Goal: Information Seeking & Learning: Find specific page/section

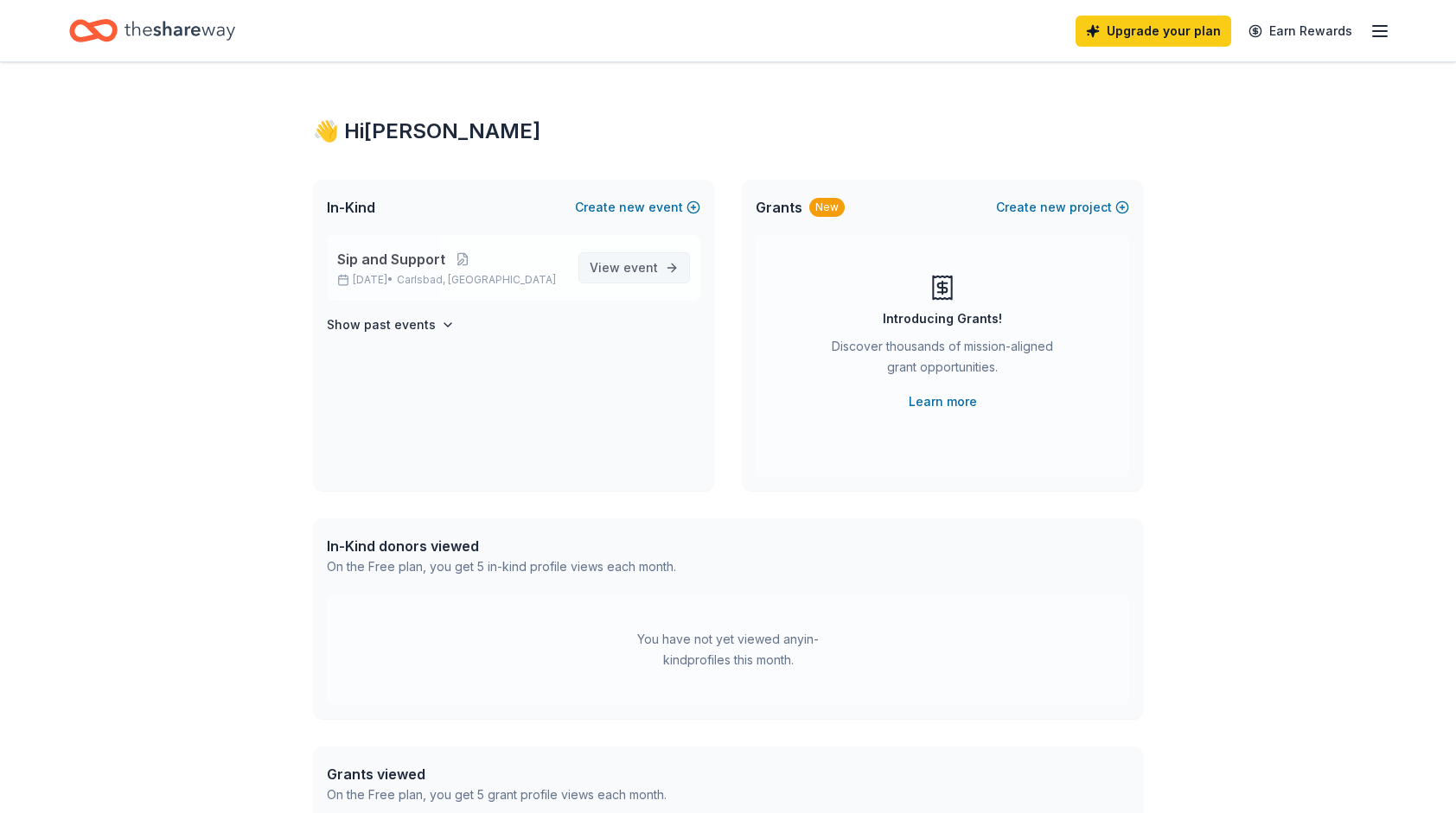
click at [634, 265] on span "event" at bounding box center [640, 267] width 34 height 15
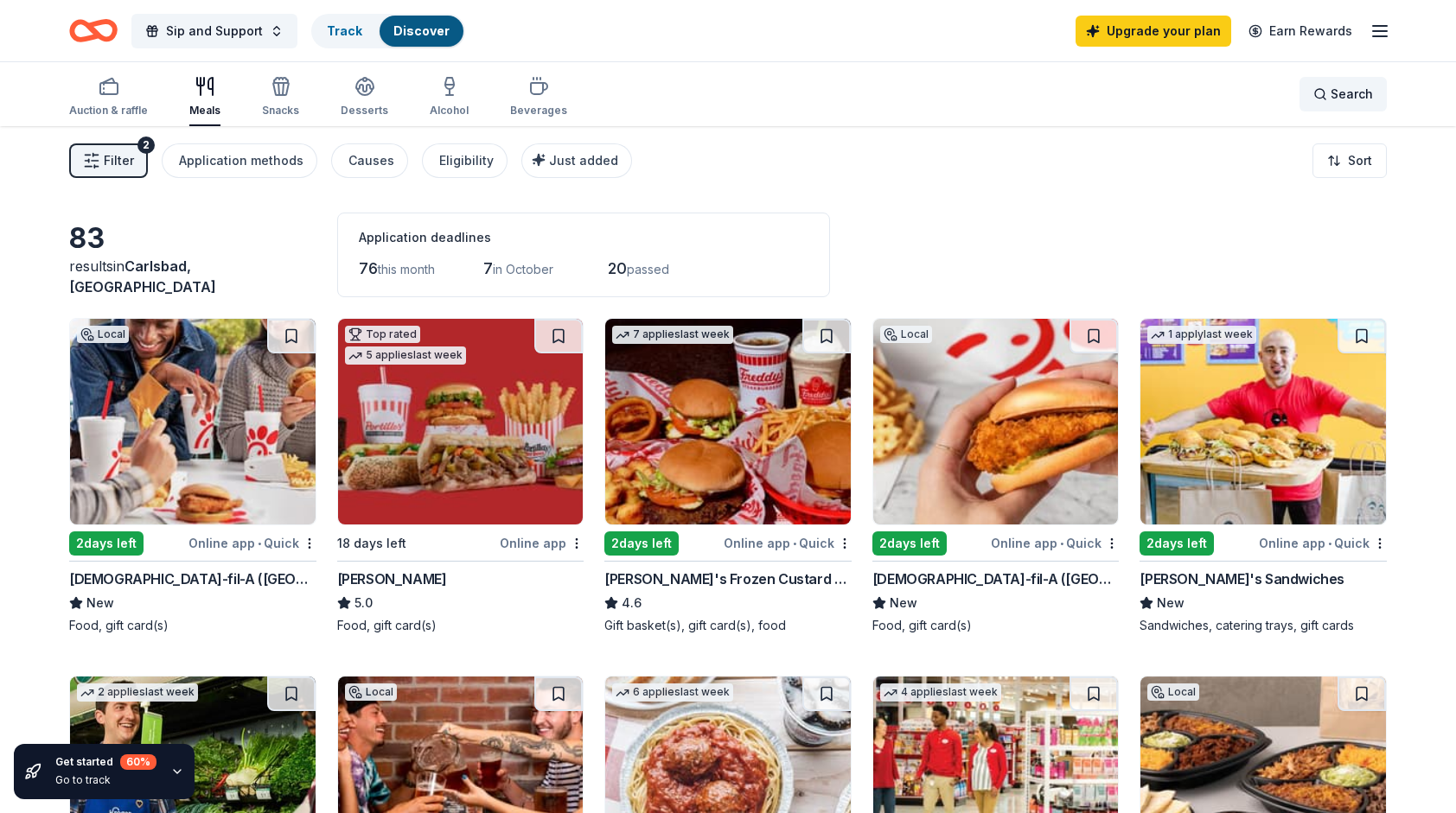
click at [1371, 92] on span "Search" at bounding box center [1352, 94] width 42 height 20
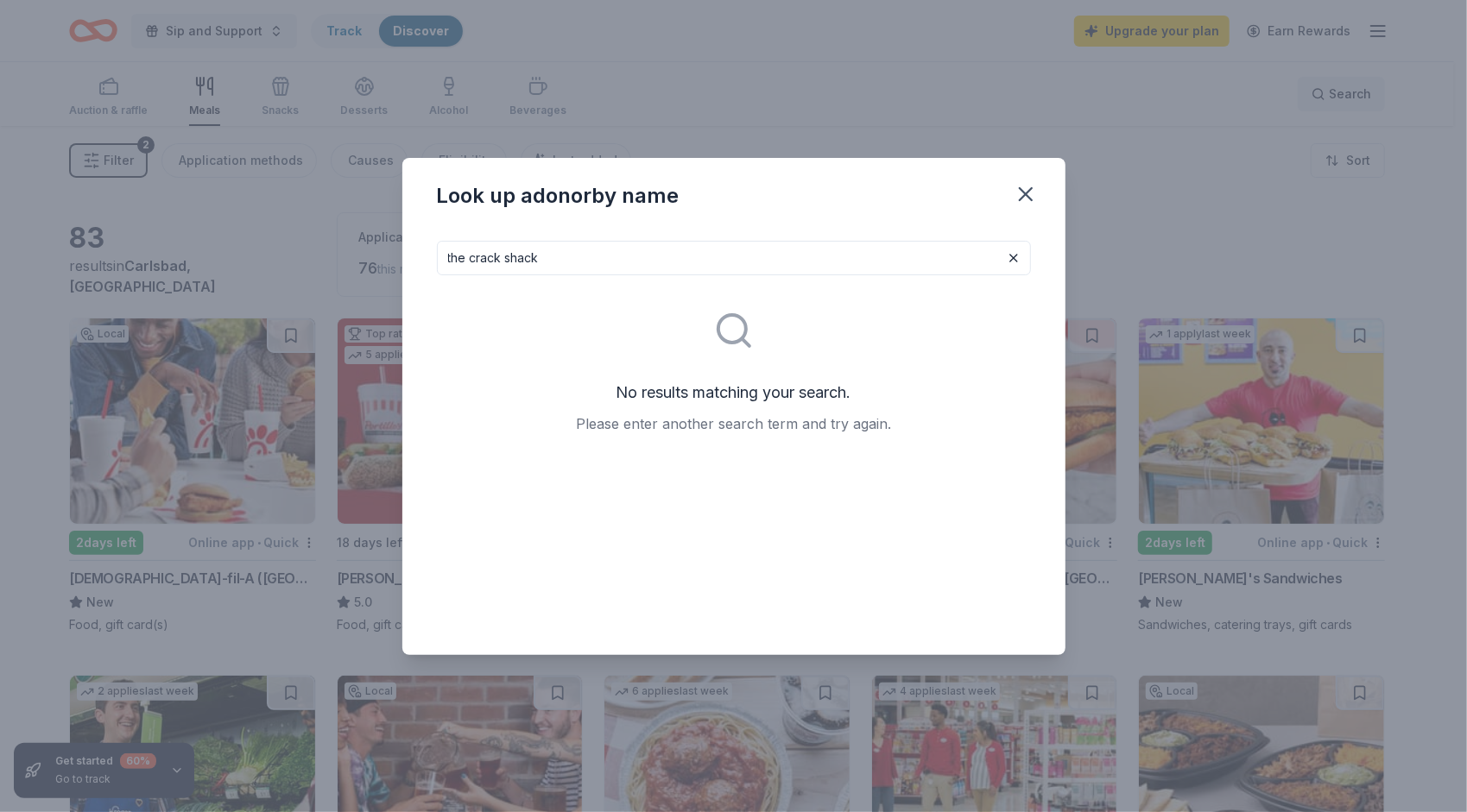
type input "the crack shack"
click at [1024, 193] on icon "button" at bounding box center [1026, 194] width 12 height 12
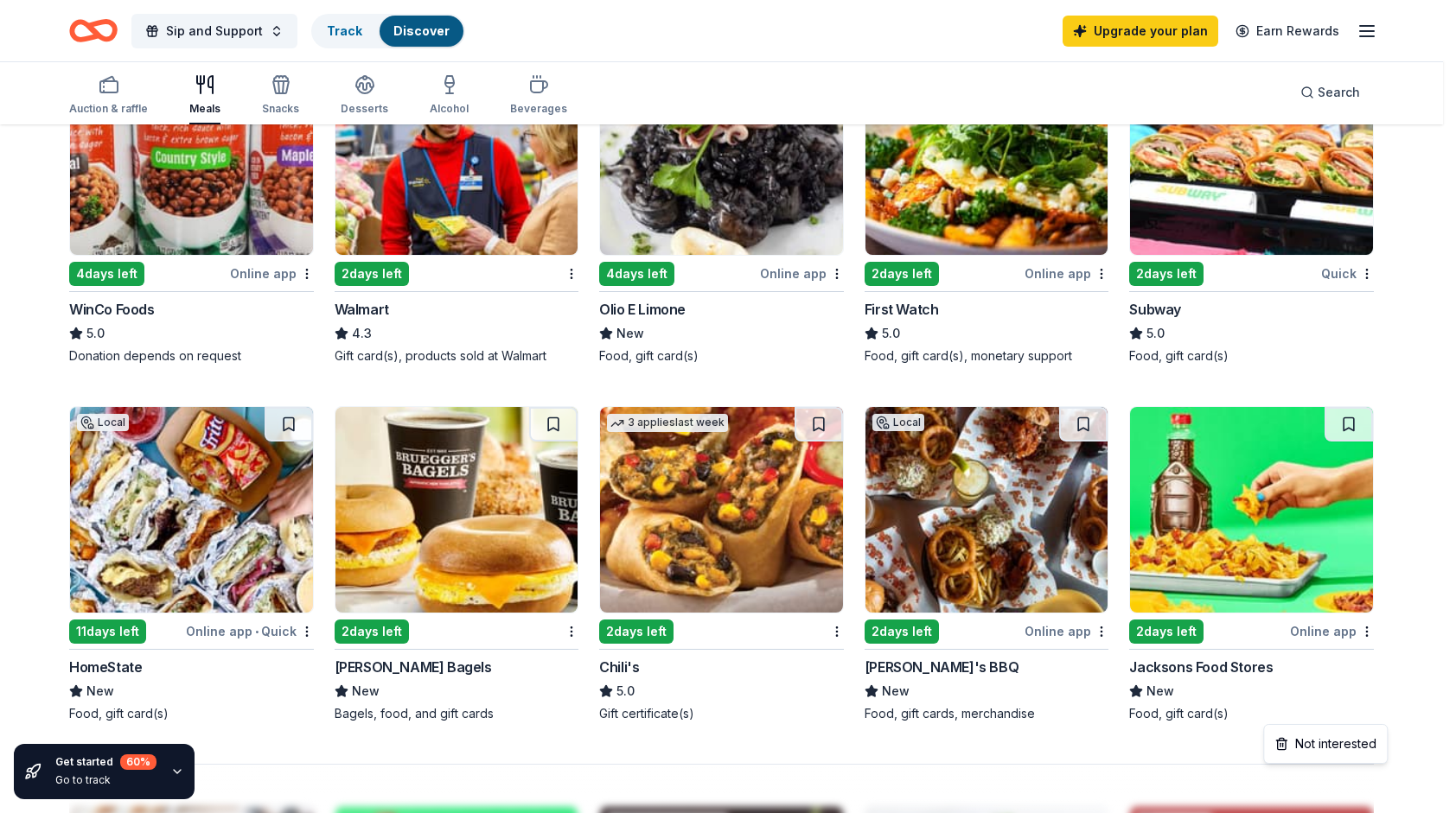
scroll to position [918, 0]
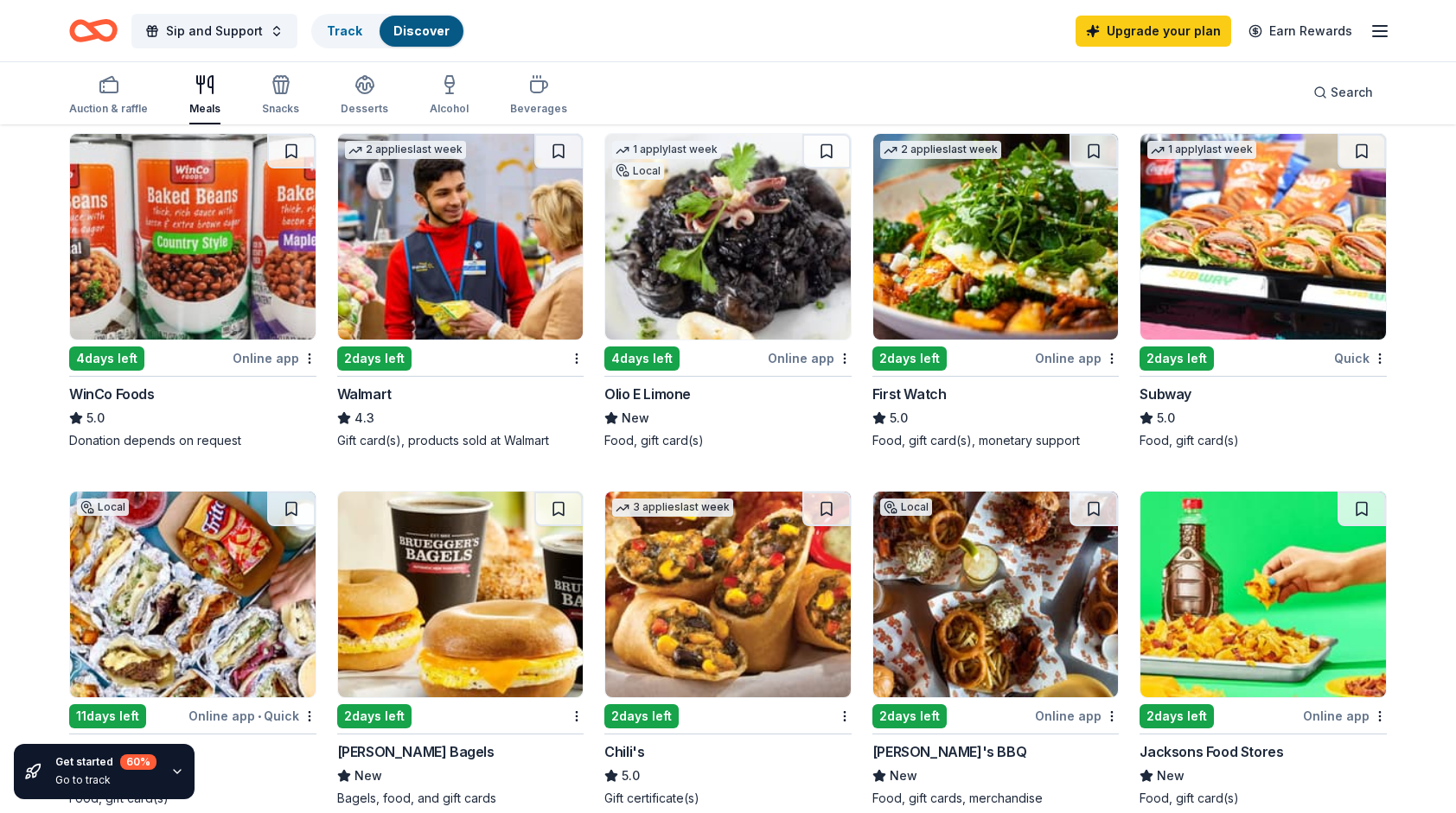
click at [1387, 34] on icon "button" at bounding box center [1379, 30] width 20 height 20
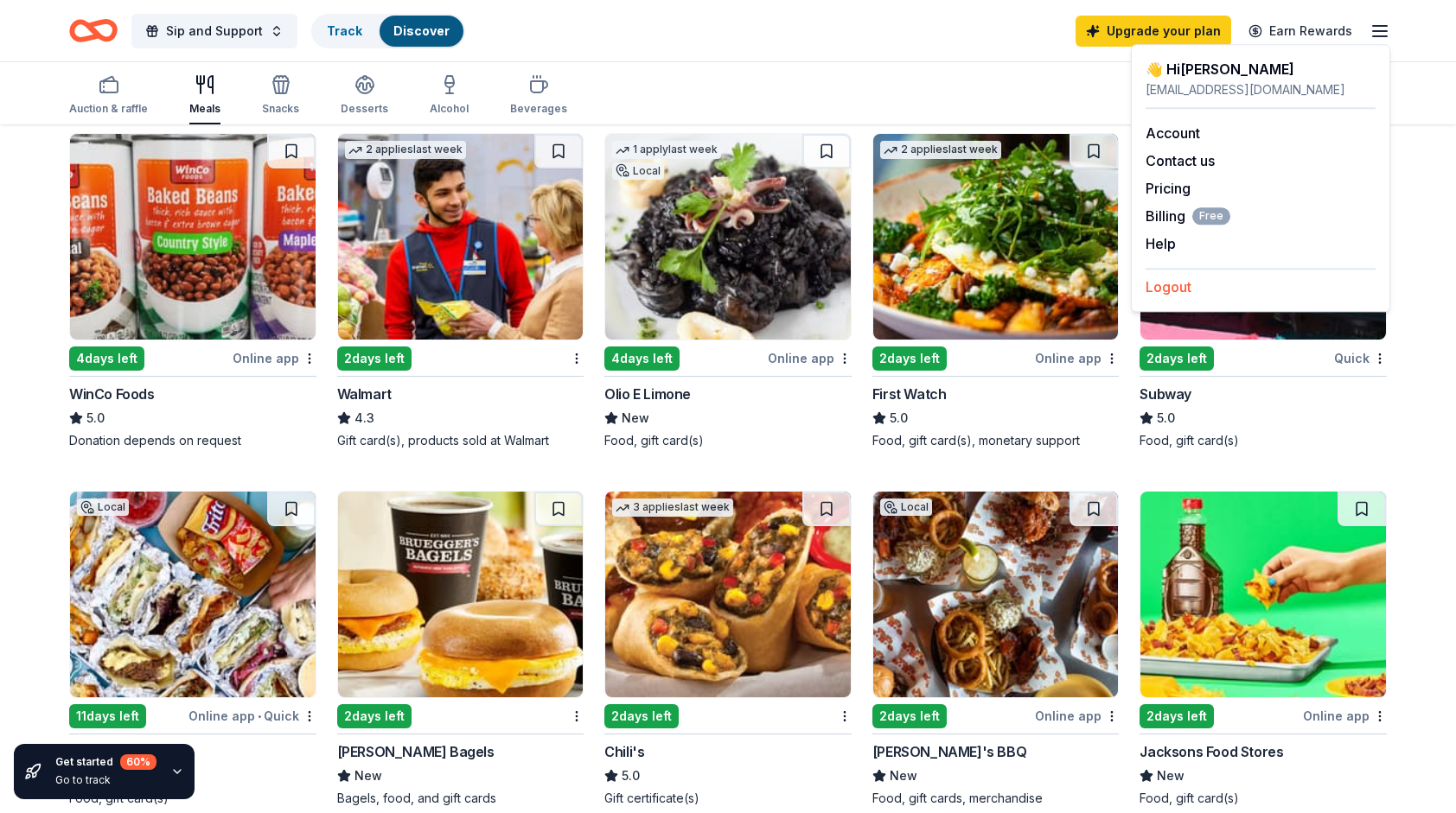
click at [1173, 284] on button "Logout" at bounding box center [1169, 287] width 46 height 20
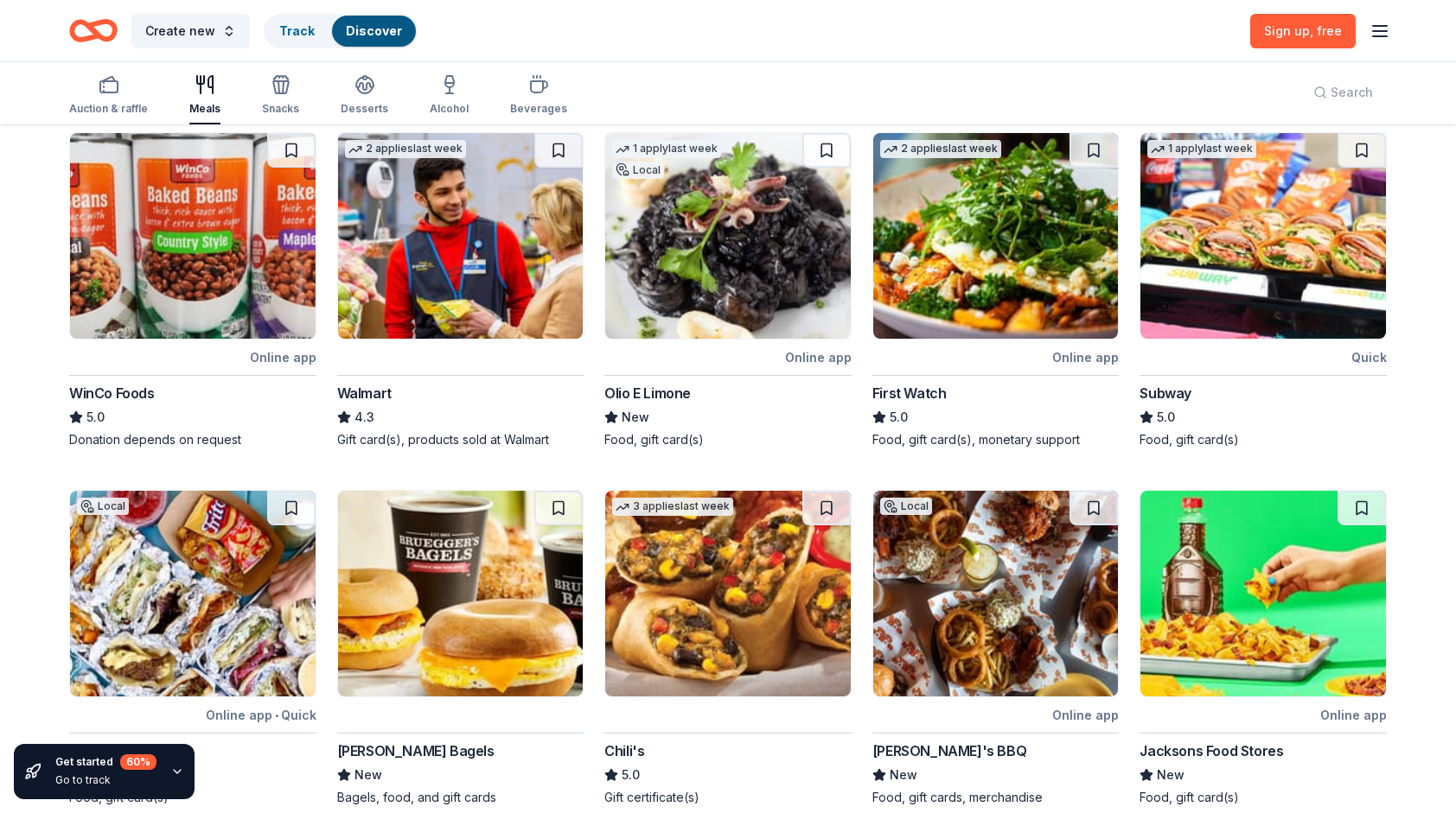
scroll to position [0, 0]
